Goal: Task Accomplishment & Management: Manage account settings

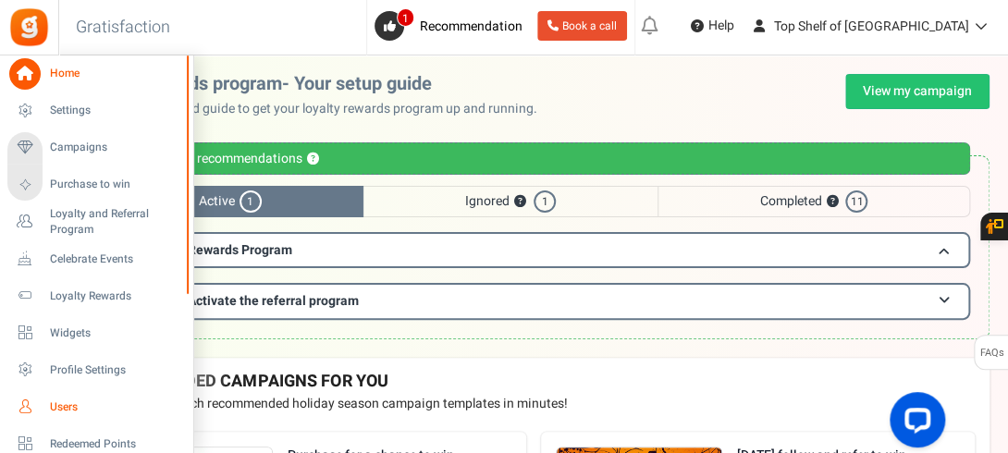
click at [68, 399] on span "Users" at bounding box center [114, 407] width 129 height 16
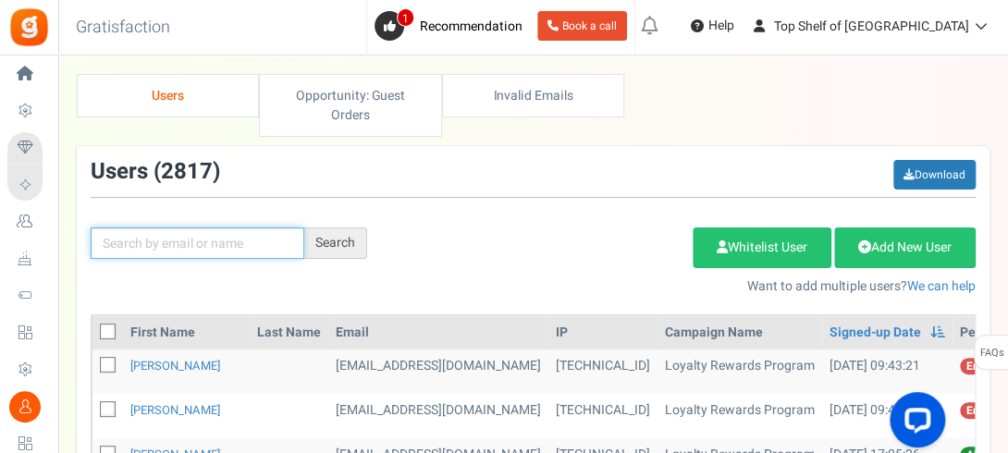
click at [214, 247] on input "text" at bounding box center [198, 242] width 214 height 31
type input "J"
click at [214, 247] on input "text" at bounding box center [198, 242] width 214 height 31
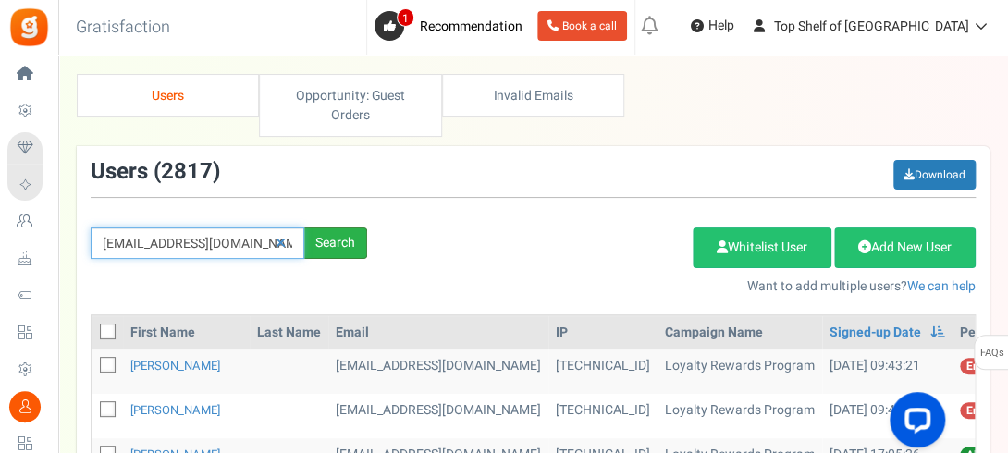
type input "[EMAIL_ADDRESS][DOMAIN_NAME]"
click at [342, 244] on div "Search" at bounding box center [335, 242] width 63 height 31
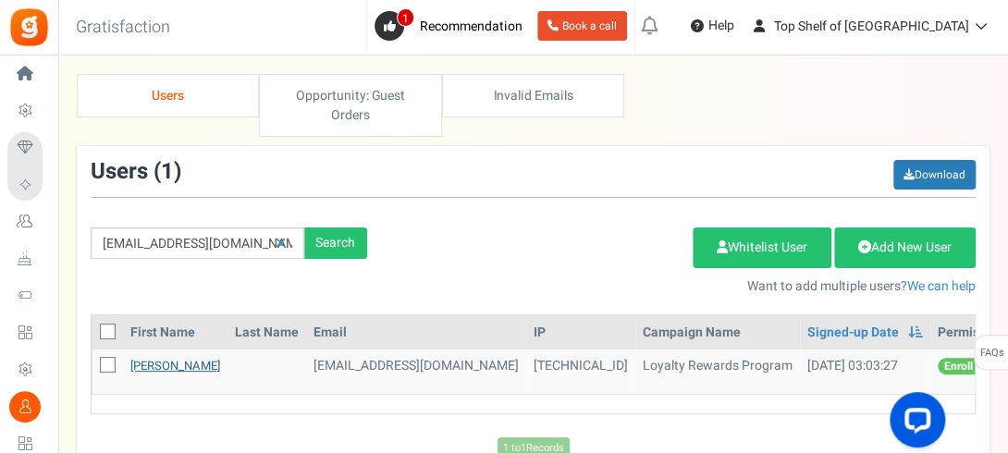
click at [204, 367] on link "[PERSON_NAME]" at bounding box center [175, 366] width 90 height 18
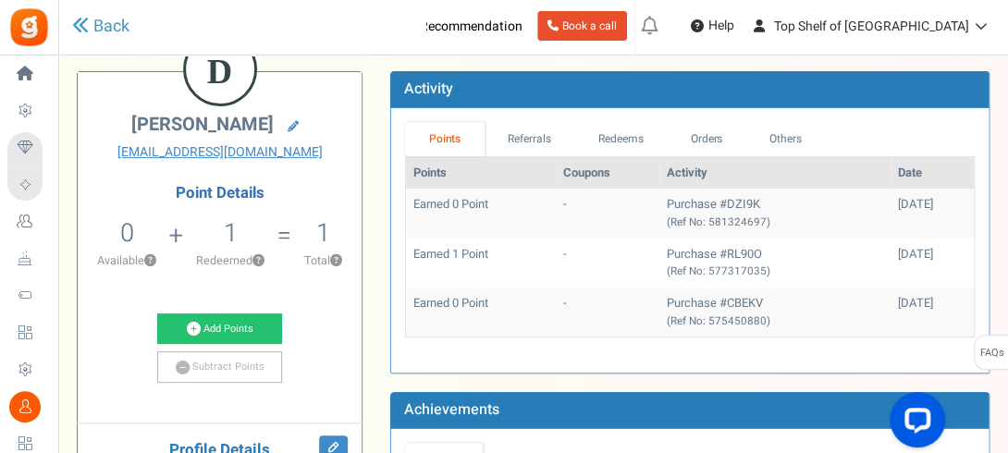
scroll to position [113, 0]
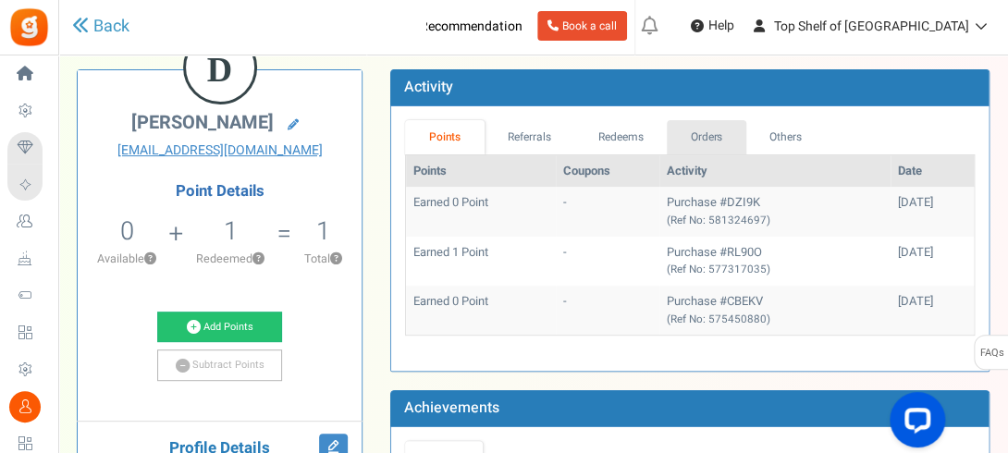
click at [701, 143] on link "Orders" at bounding box center [707, 137] width 80 height 34
